Goal: Information Seeking & Learning: Find specific fact

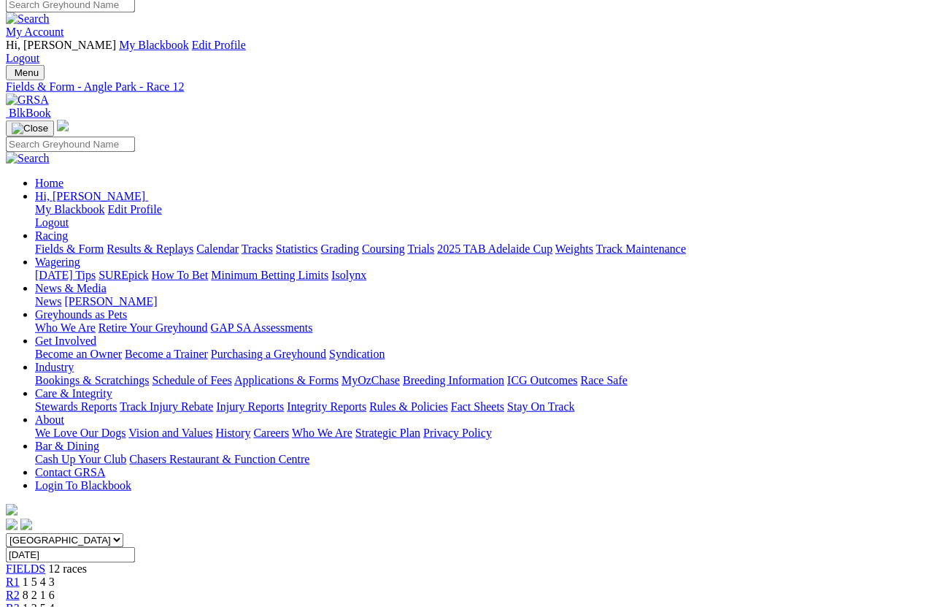
click at [178, 242] on link "Results & Replays" at bounding box center [150, 248] width 87 height 12
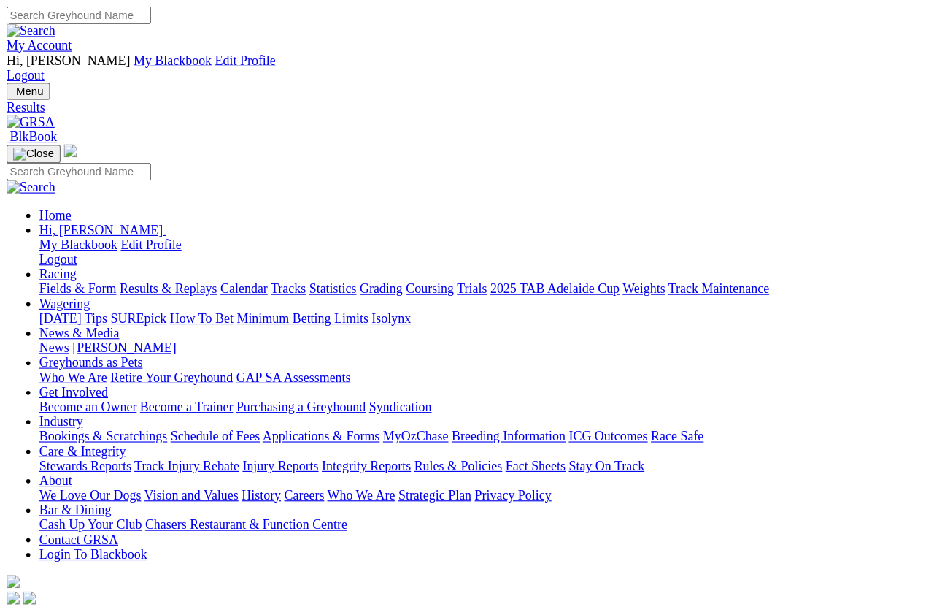
scroll to position [10, 0]
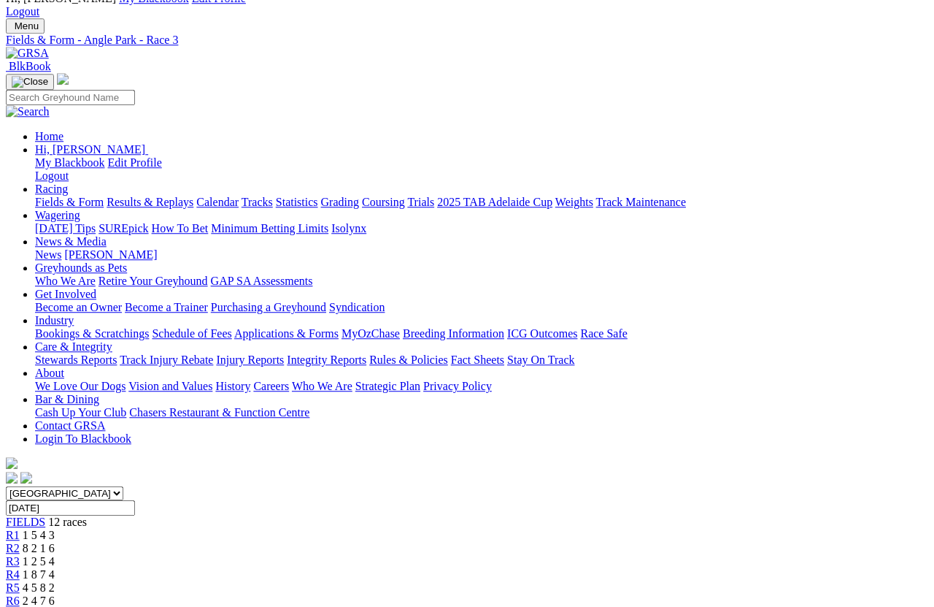
scroll to position [55, 0]
click at [20, 542] on link "R2" at bounding box center [13, 548] width 14 height 12
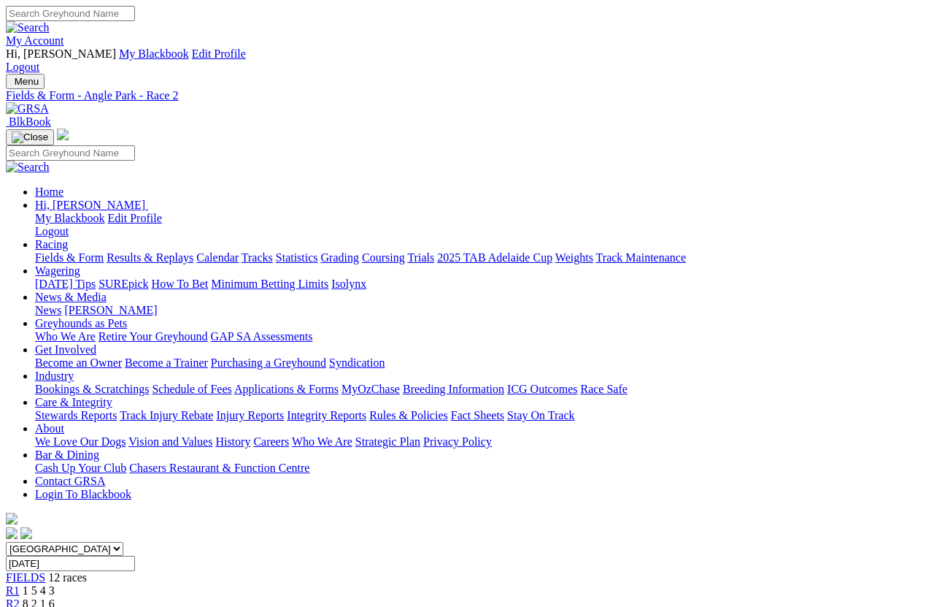
scroll to position [10, 0]
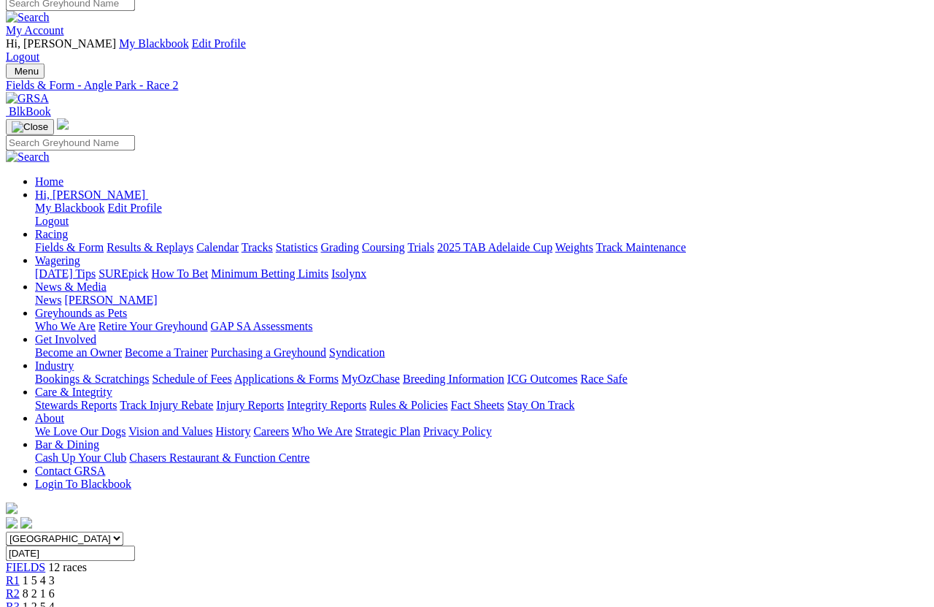
click at [20, 606] on link "R4" at bounding box center [13, 619] width 14 height 12
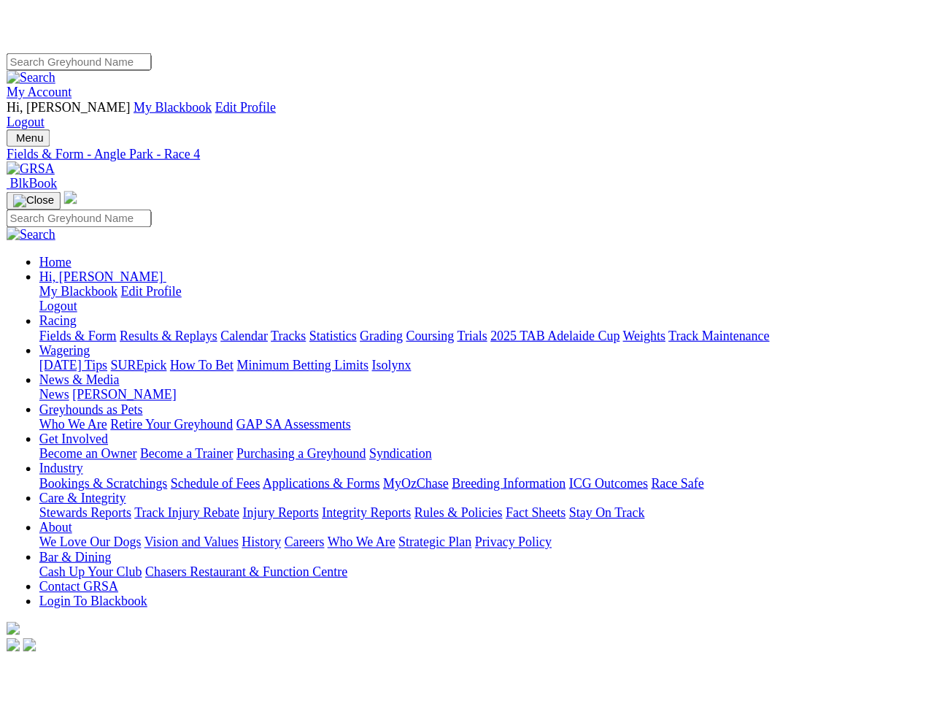
scroll to position [10, 0]
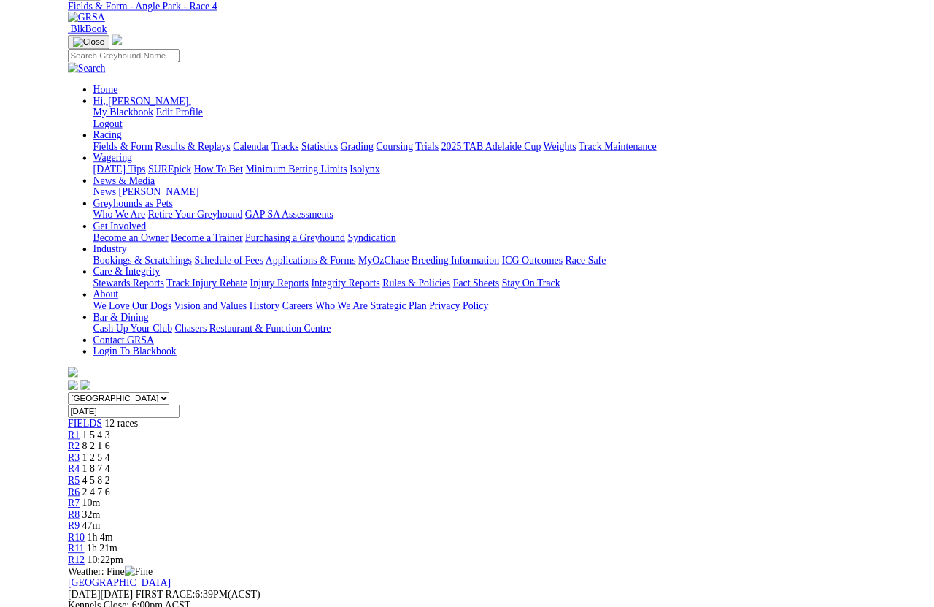
scroll to position [118, 0]
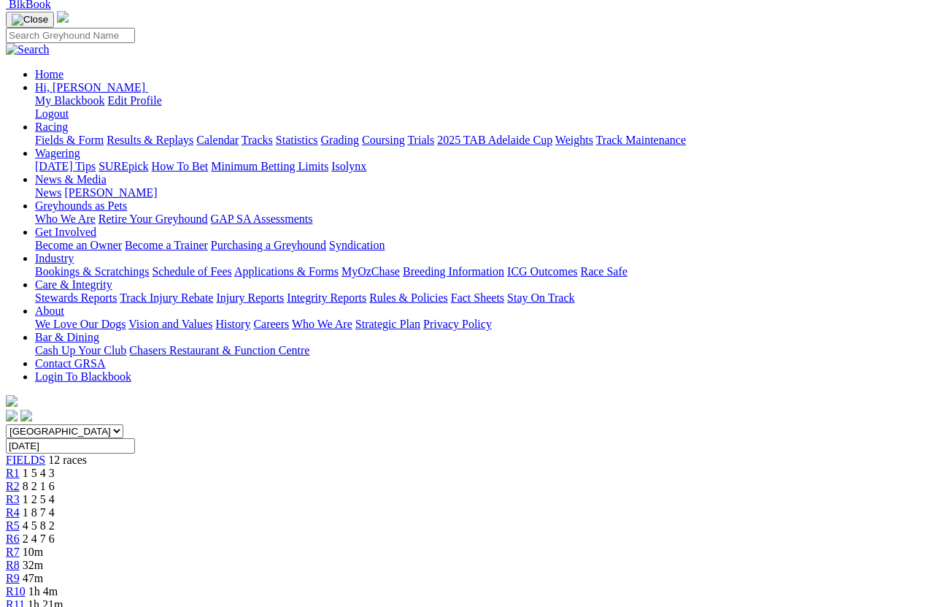
click at [20, 519] on link "R5" at bounding box center [13, 525] width 14 height 12
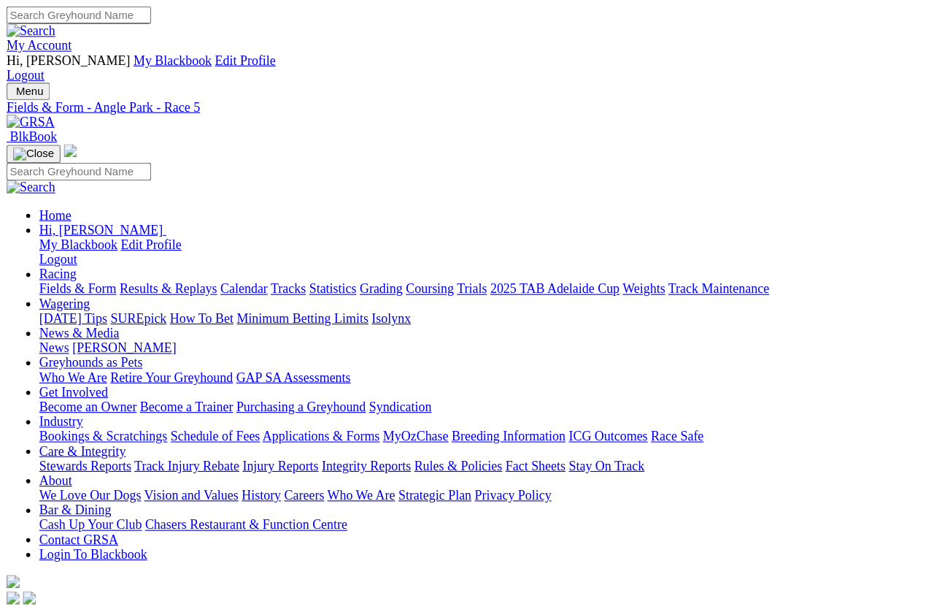
scroll to position [10, 0]
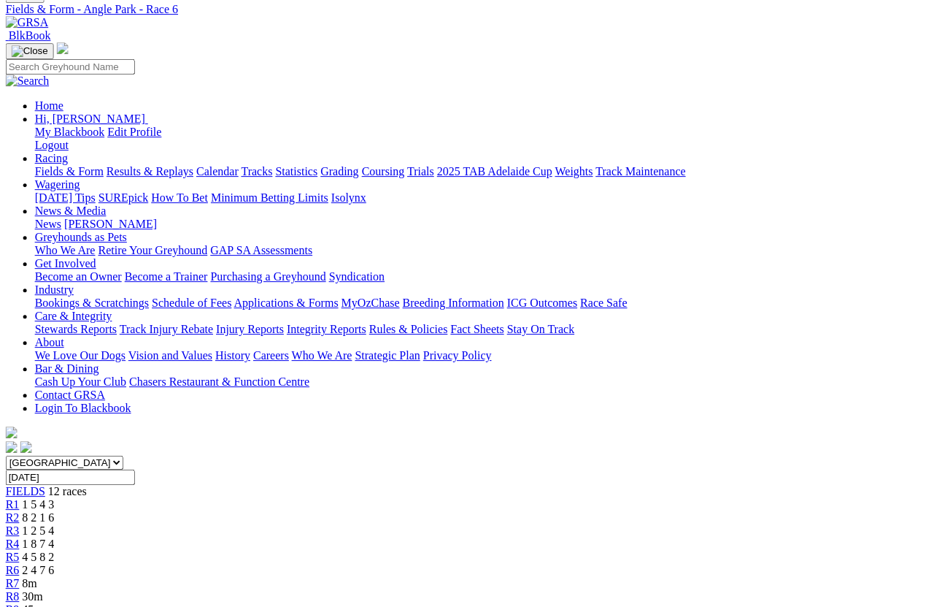
scroll to position [86, 1]
click at [19, 540] on link "R7" at bounding box center [12, 583] width 14 height 12
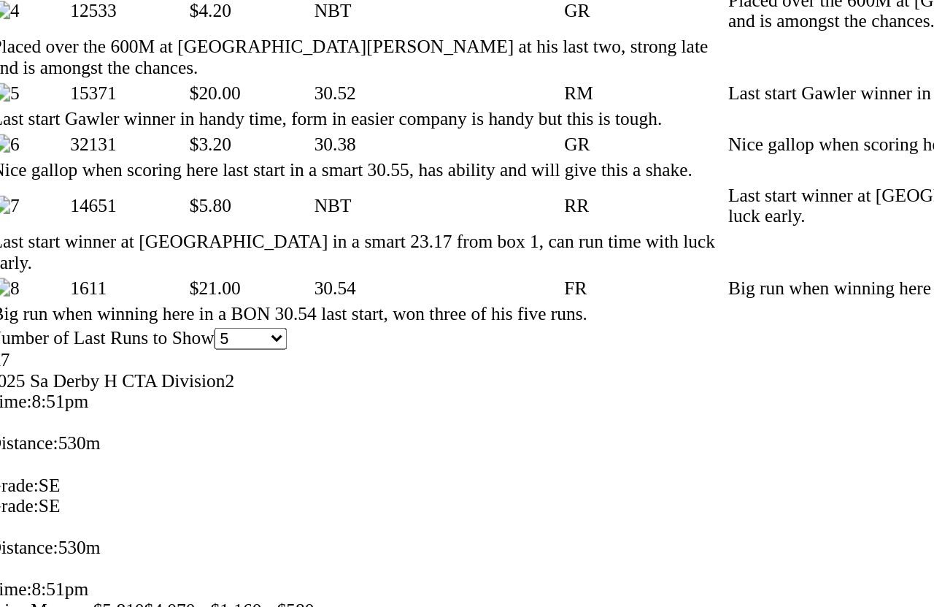
scroll to position [1048, 0]
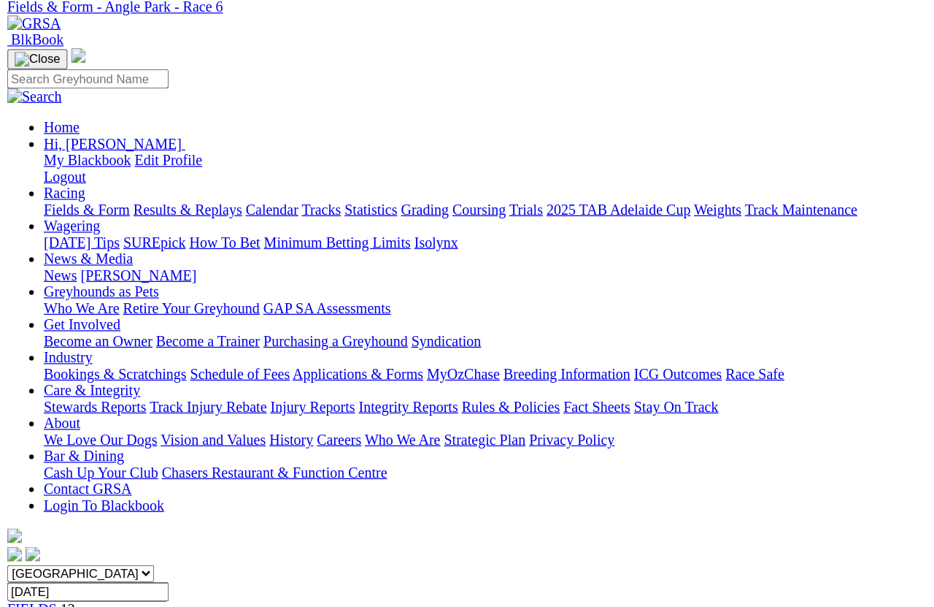
scroll to position [90, 0]
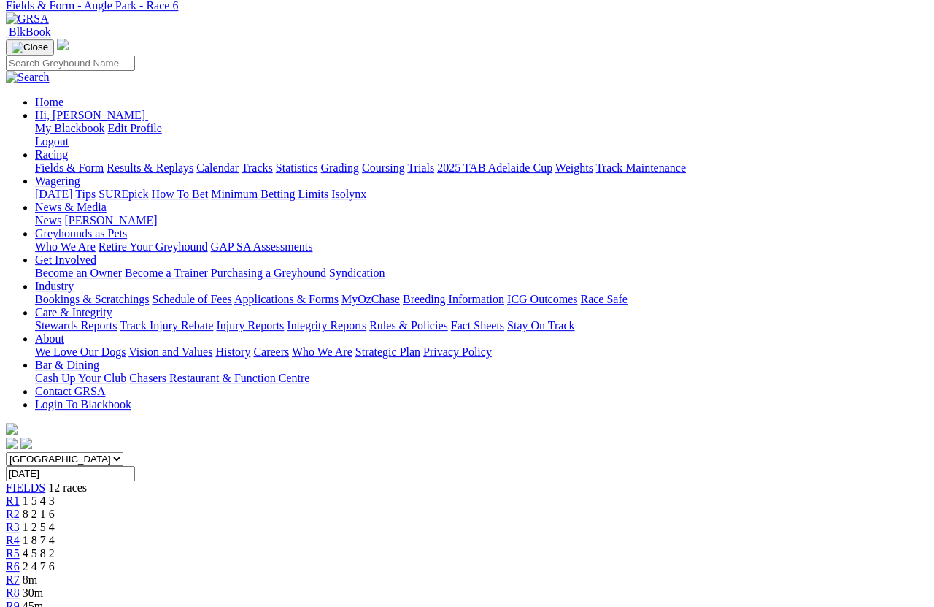
click at [20, 540] on span "R7" at bounding box center [13, 579] width 14 height 12
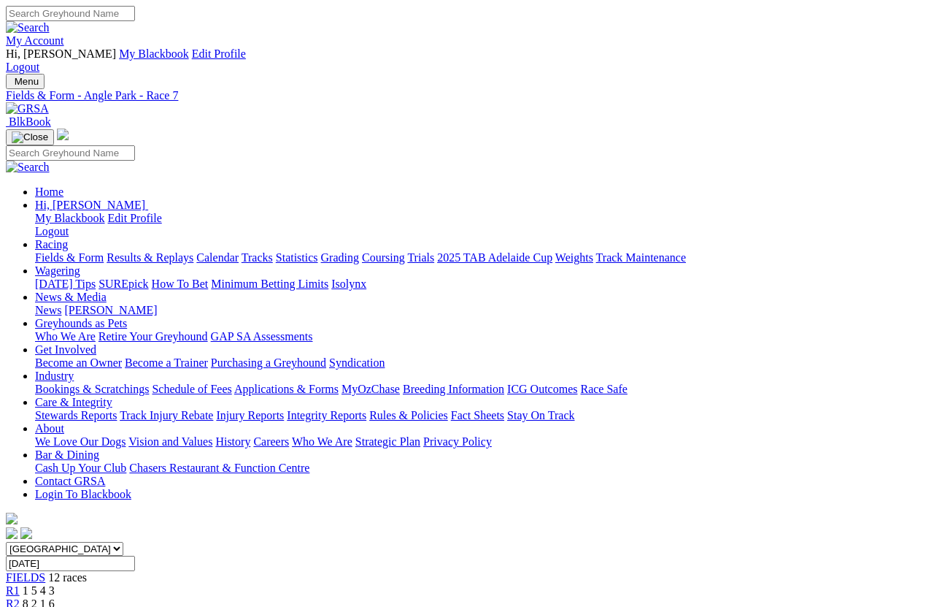
click at [44, 251] on link "Fields & Form" at bounding box center [69, 257] width 69 height 12
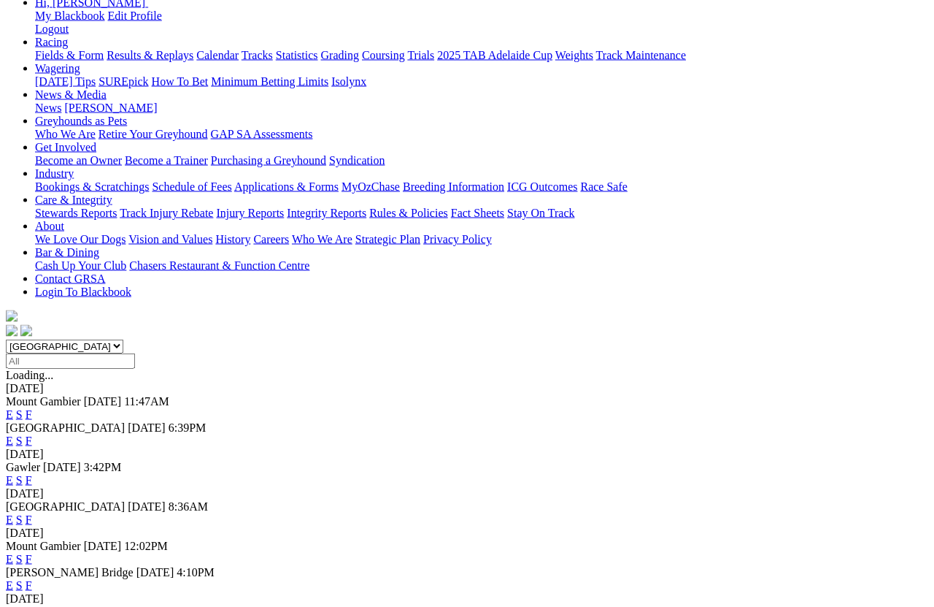
scroll to position [309, 0]
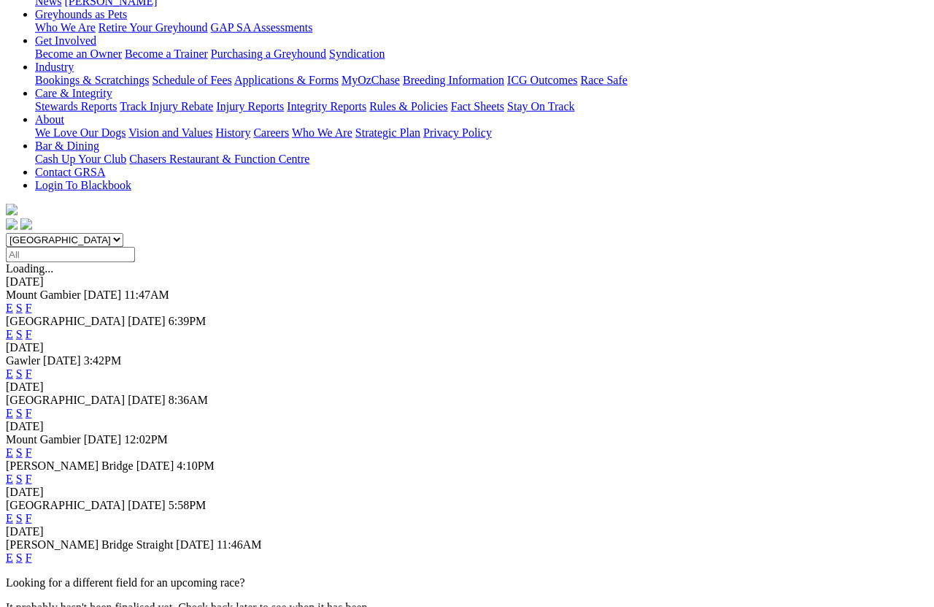
click at [32, 540] on link "F" at bounding box center [29, 557] width 7 height 12
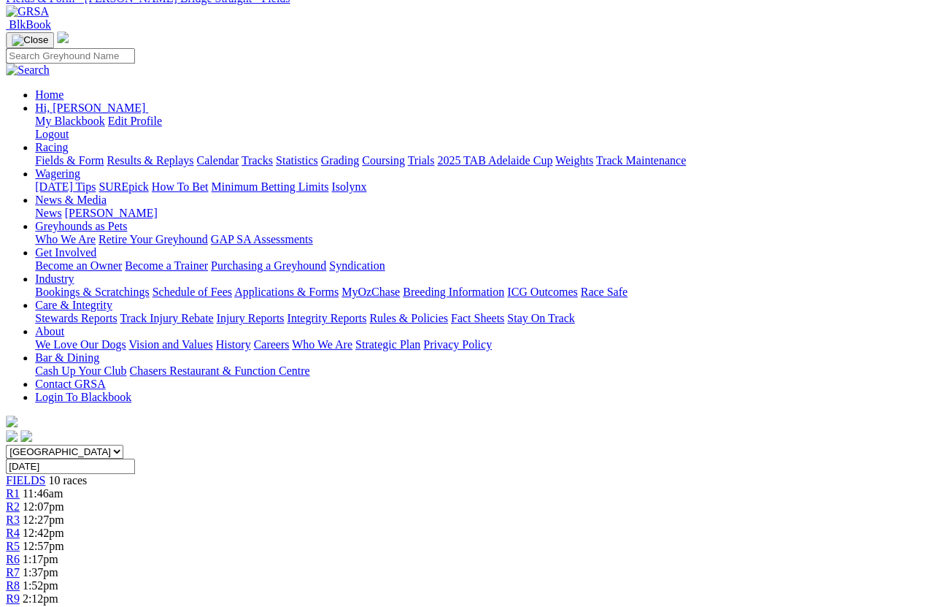
scroll to position [0, 12]
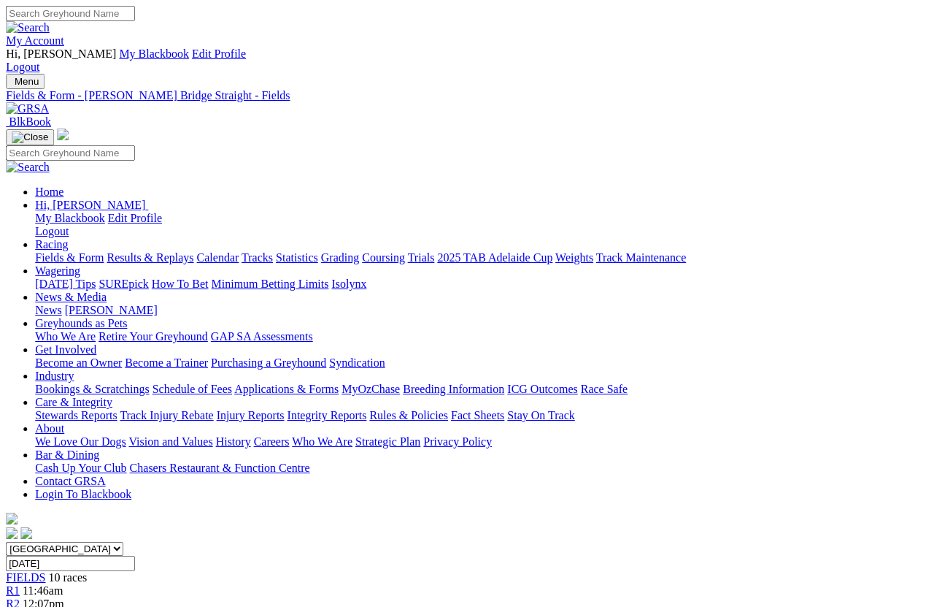
click at [107, 290] on link "News & Media" at bounding box center [71, 296] width 72 height 12
click at [157, 304] on link "[PERSON_NAME]" at bounding box center [110, 310] width 93 height 12
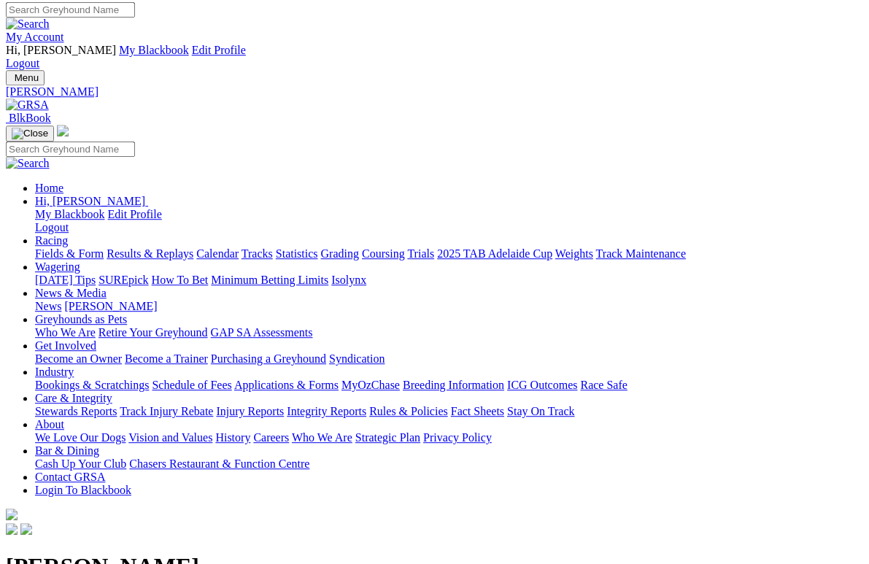
scroll to position [4, 0]
click at [61, 300] on link "News" at bounding box center [48, 306] width 26 height 12
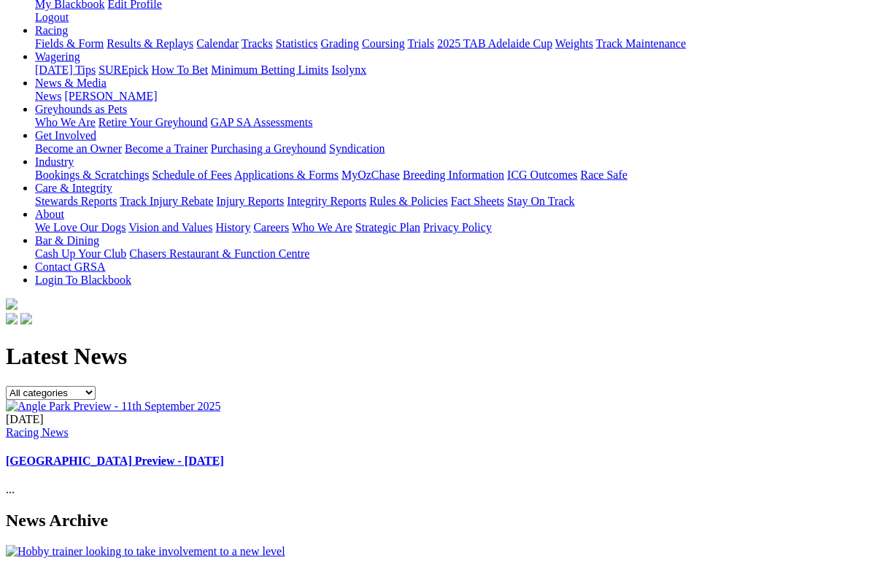
scroll to position [215, 0]
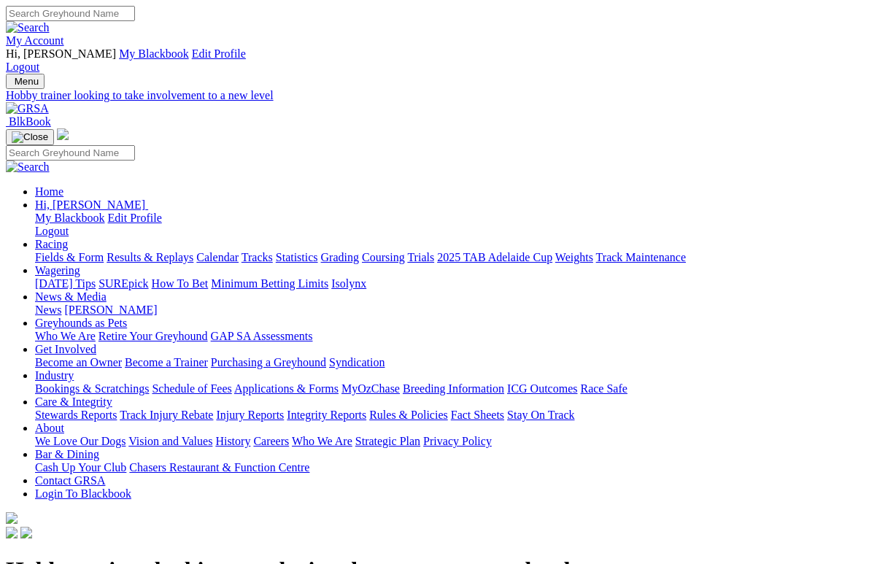
click at [61, 304] on link "News" at bounding box center [48, 310] width 26 height 12
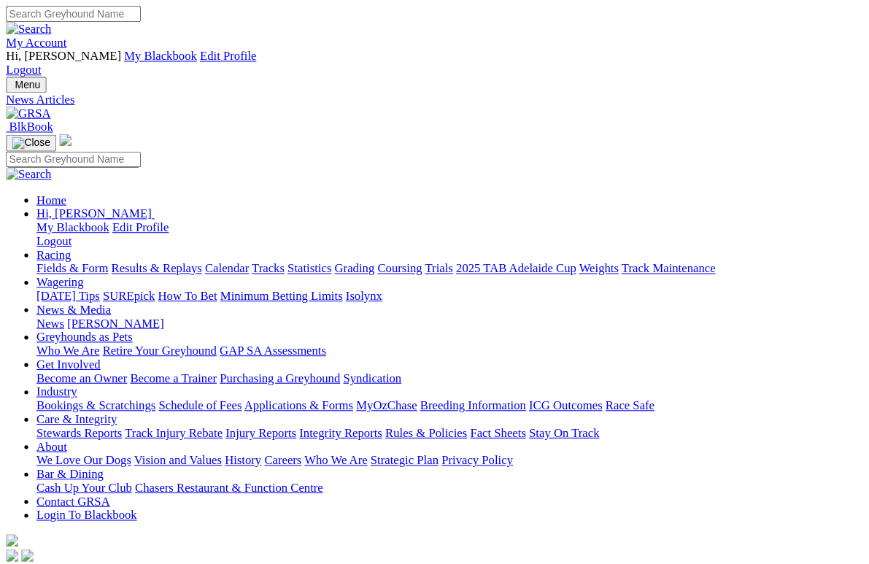
scroll to position [4, 0]
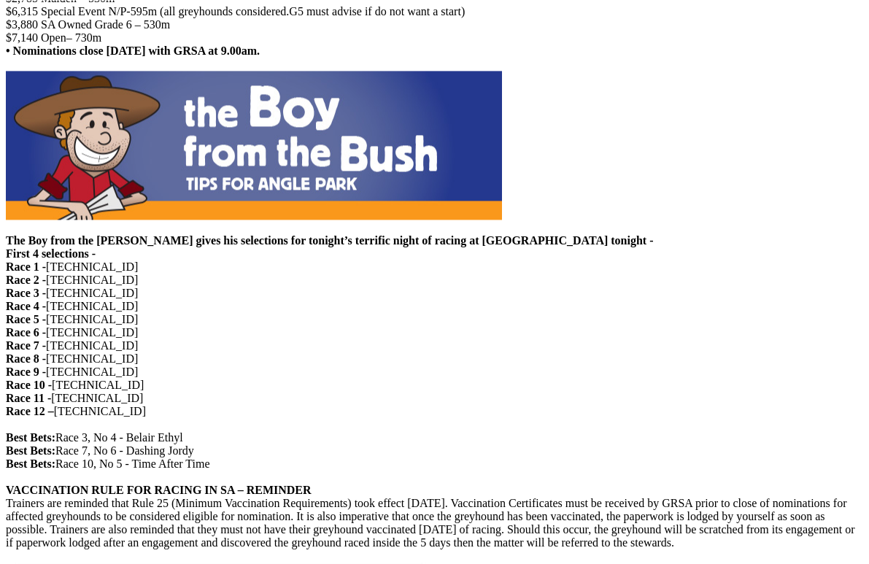
scroll to position [1328, 0]
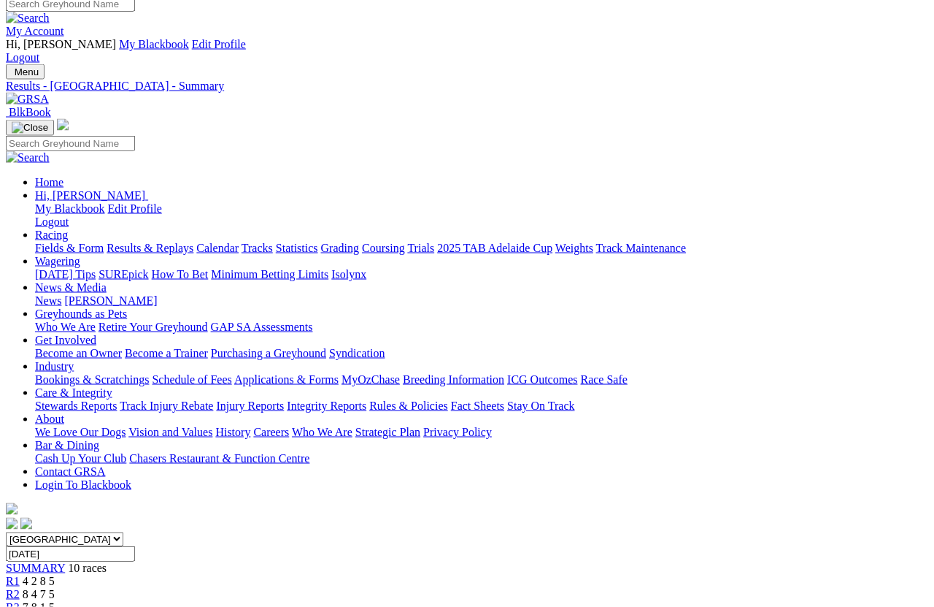
scroll to position [9, 0]
click at [318, 242] on link "Statistics" at bounding box center [297, 248] width 42 height 12
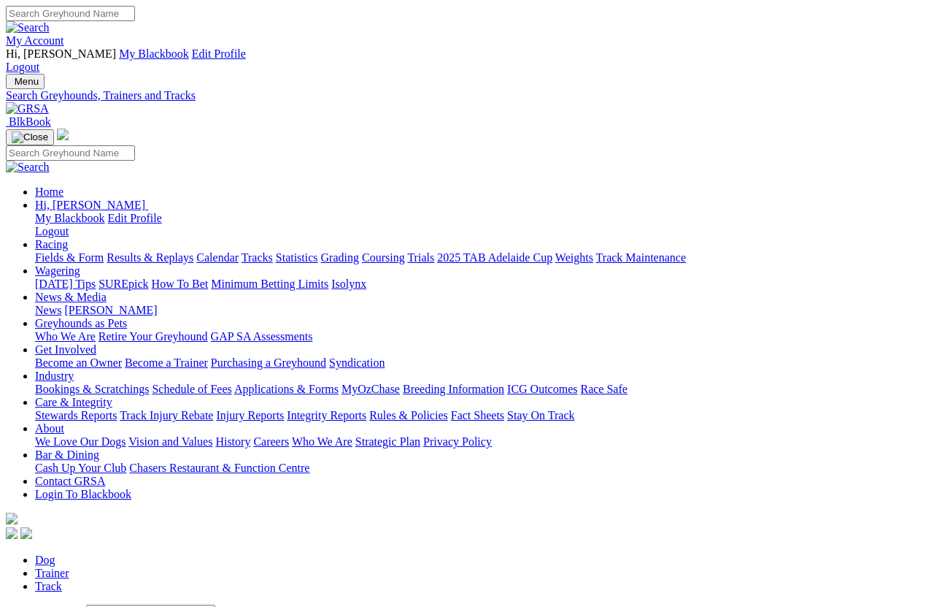
scroll to position [10, 0]
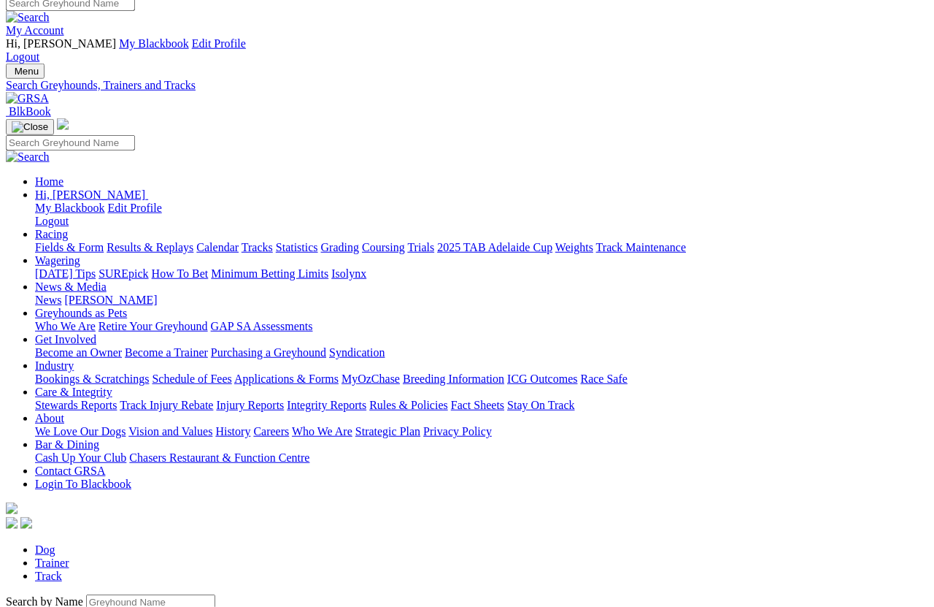
click at [86, 594] on input "Search by Greyhound name" at bounding box center [150, 601] width 129 height 15
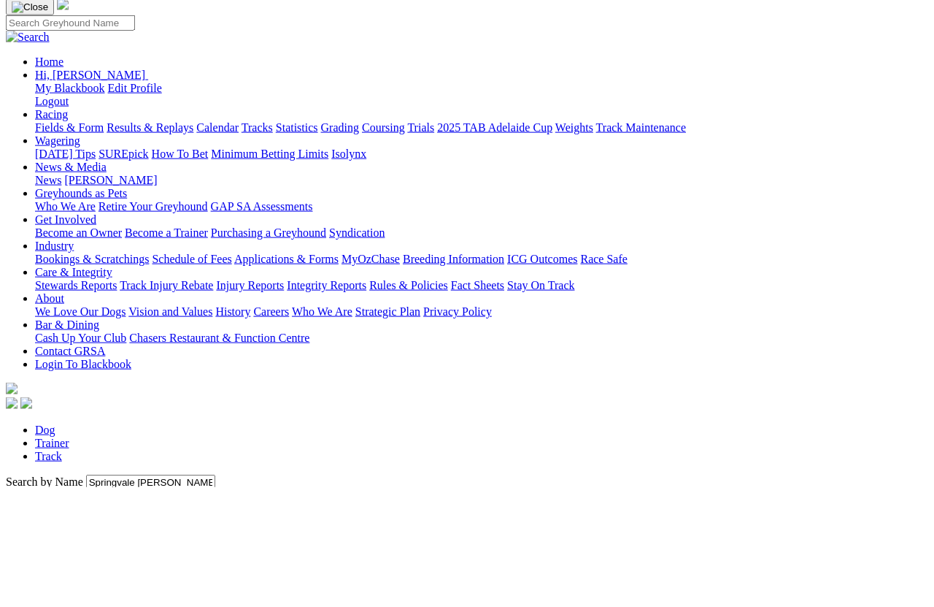
scroll to position [130, 0]
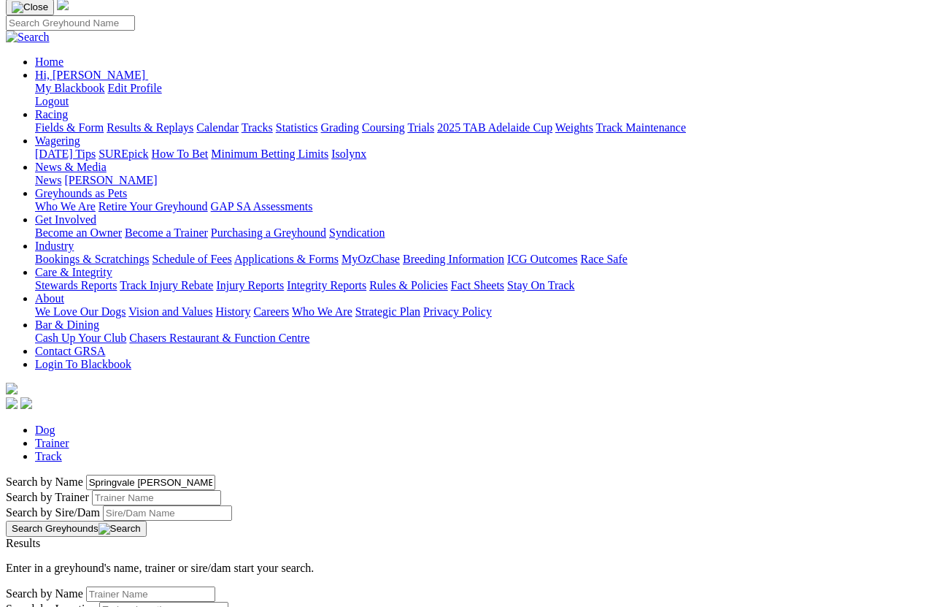
type input "Springvale [PERSON_NAME]"
click at [147, 520] on button "Search Greyhounds" at bounding box center [76, 528] width 141 height 16
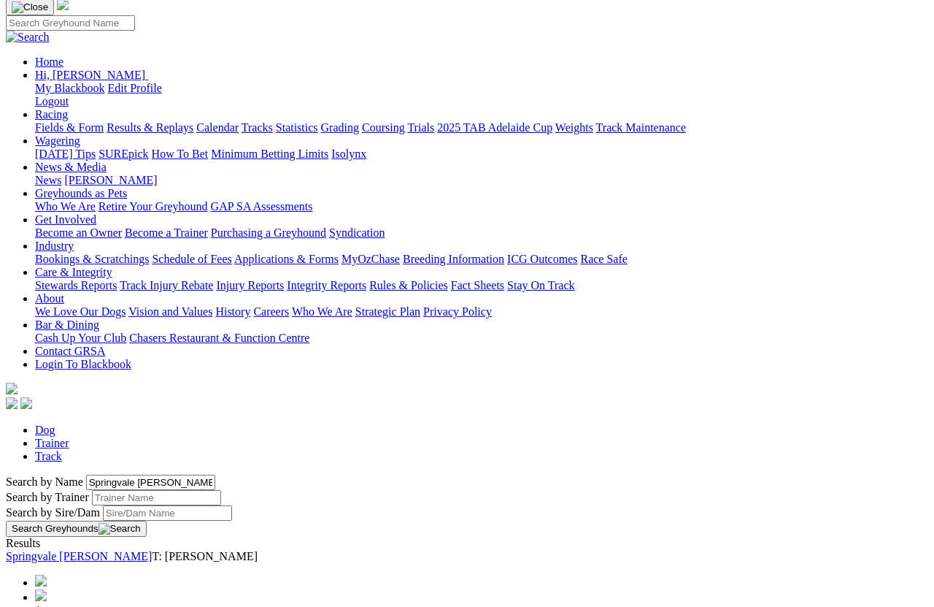
click at [114, 550] on link "Springvale [PERSON_NAME]" at bounding box center [79, 556] width 146 height 12
